Goal: Information Seeking & Learning: Learn about a topic

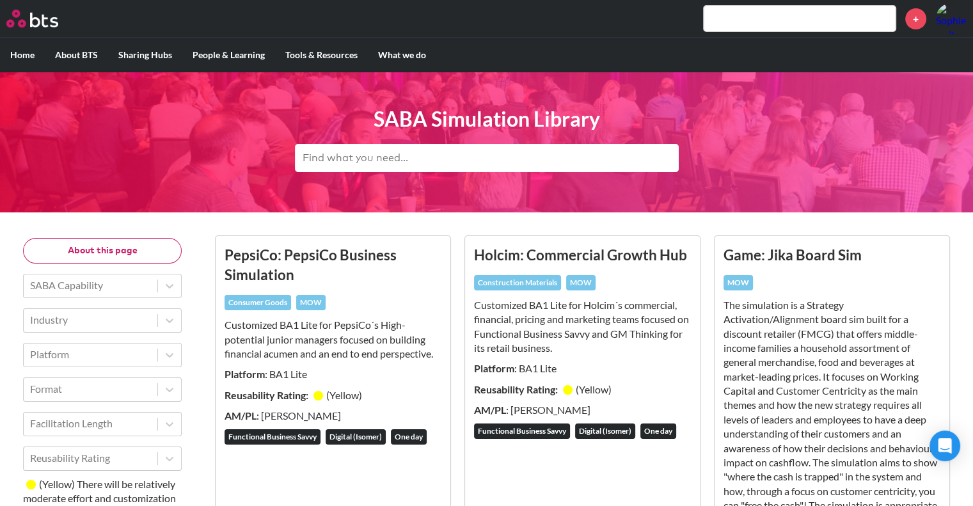
click at [338, 156] on input "text" at bounding box center [487, 158] width 384 height 28
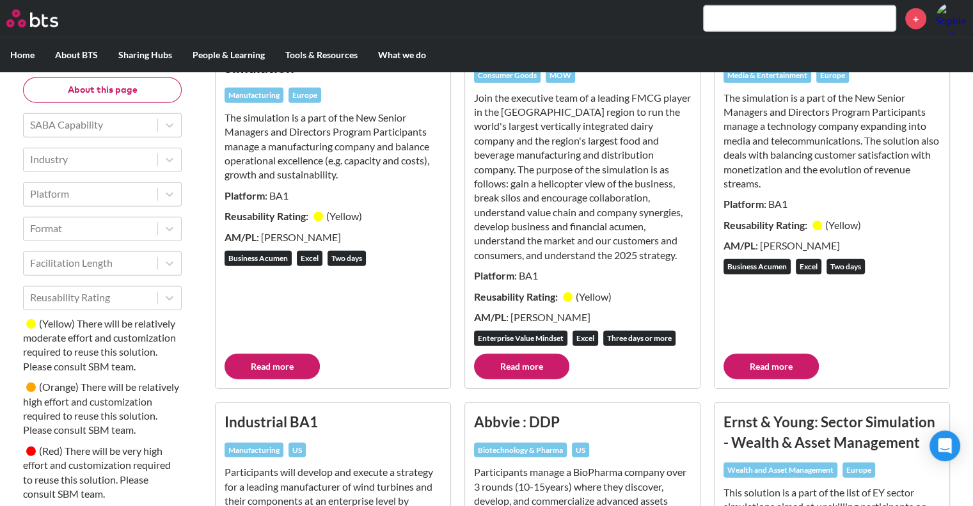
scroll to position [3501, 0]
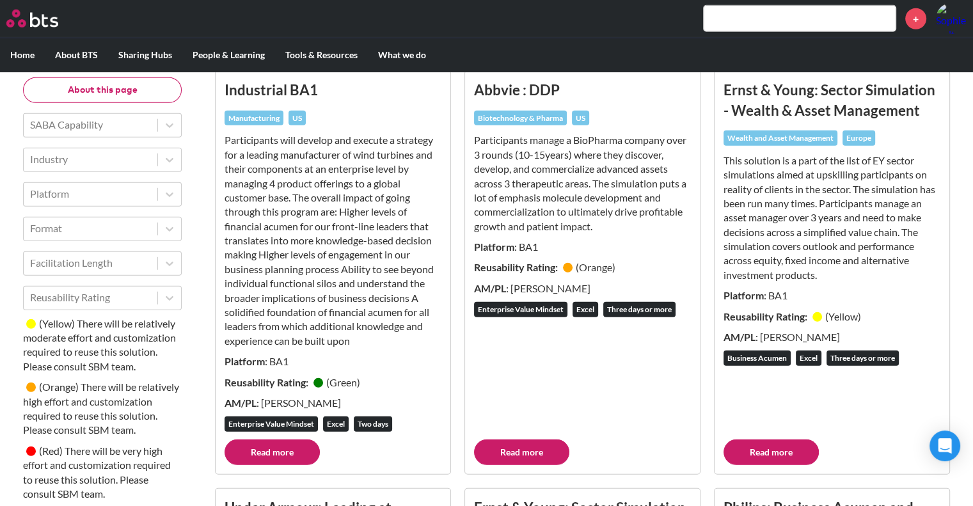
click at [793, 289] on div "This solution is a part of the list of EY sector simulations aimed at upskillin…" at bounding box center [832, 222] width 217 height 136
click at [753, 465] on link "Read more" at bounding box center [771, 453] width 95 height 26
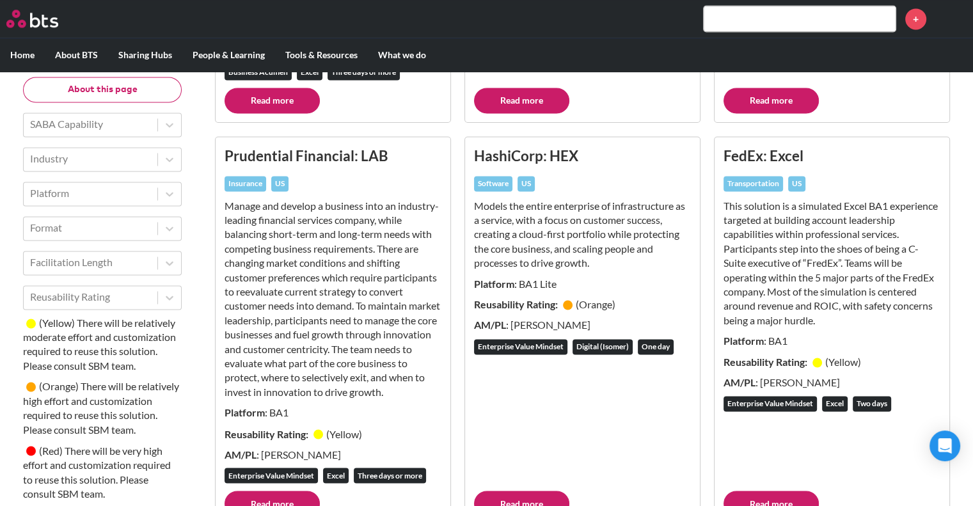
scroll to position [6877, 0]
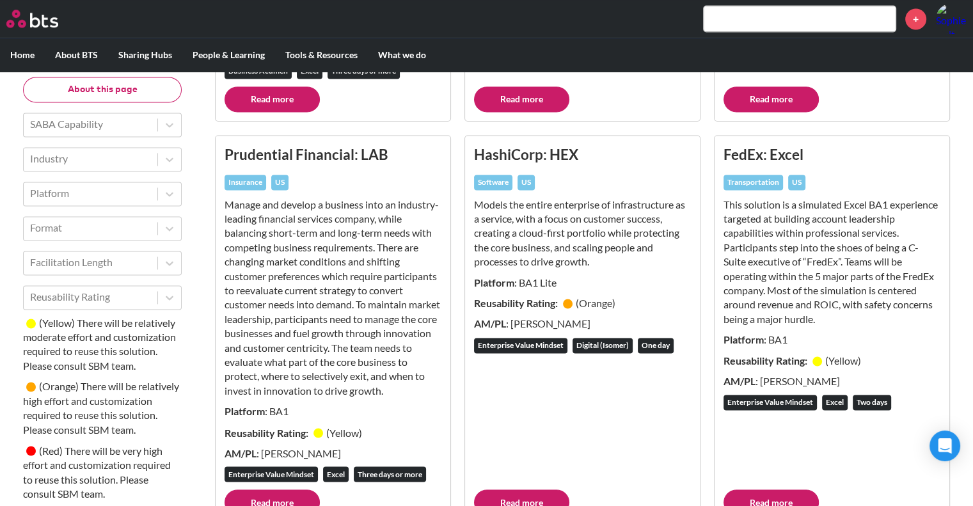
click at [271, 489] on link "Read more" at bounding box center [272, 502] width 95 height 26
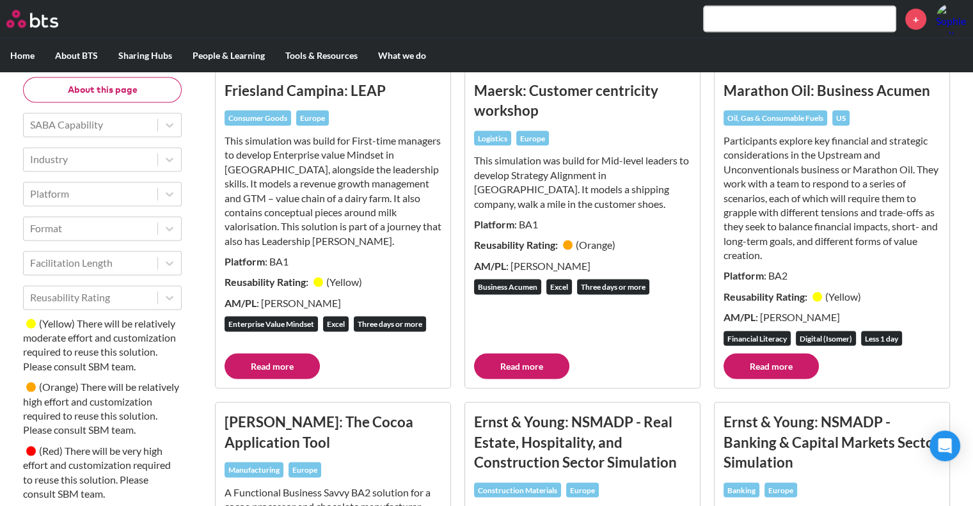
scroll to position [1875, 0]
